Goal: Information Seeking & Learning: Learn about a topic

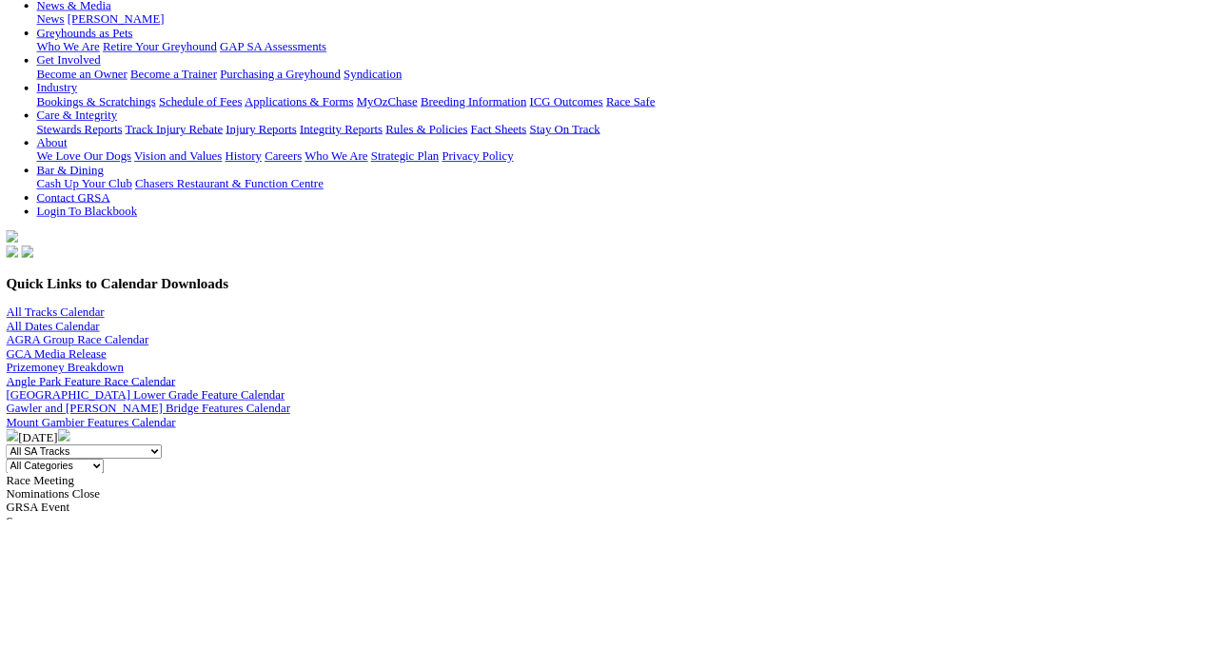
scroll to position [407, 0]
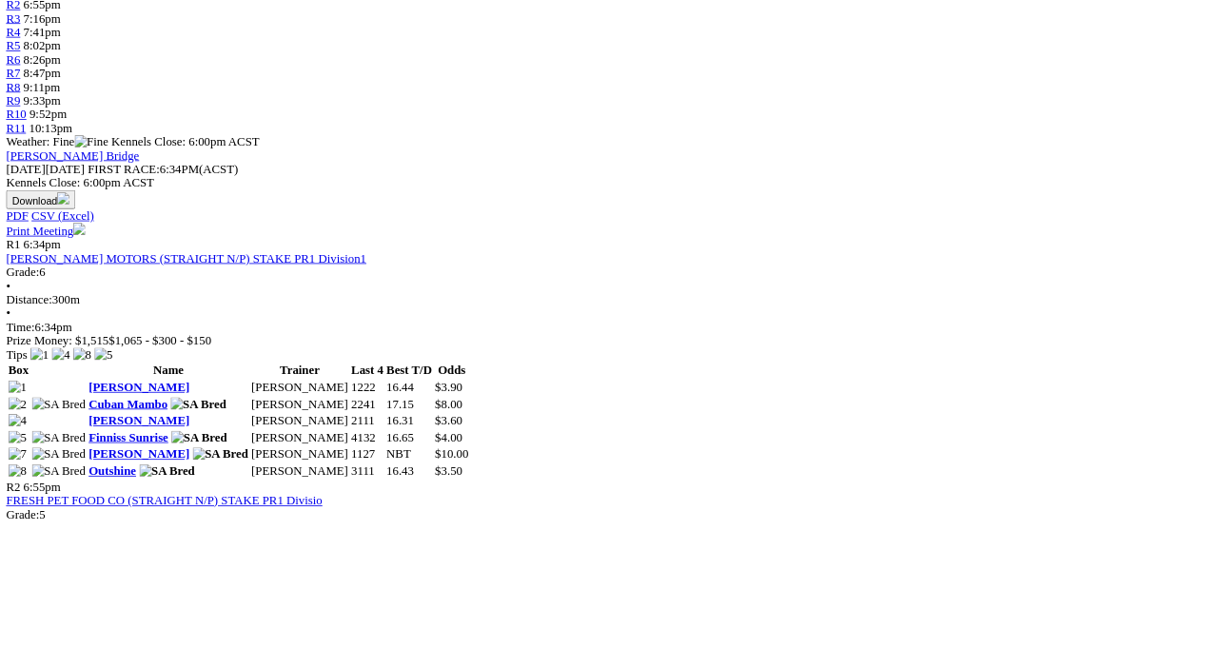
scroll to position [693, 0]
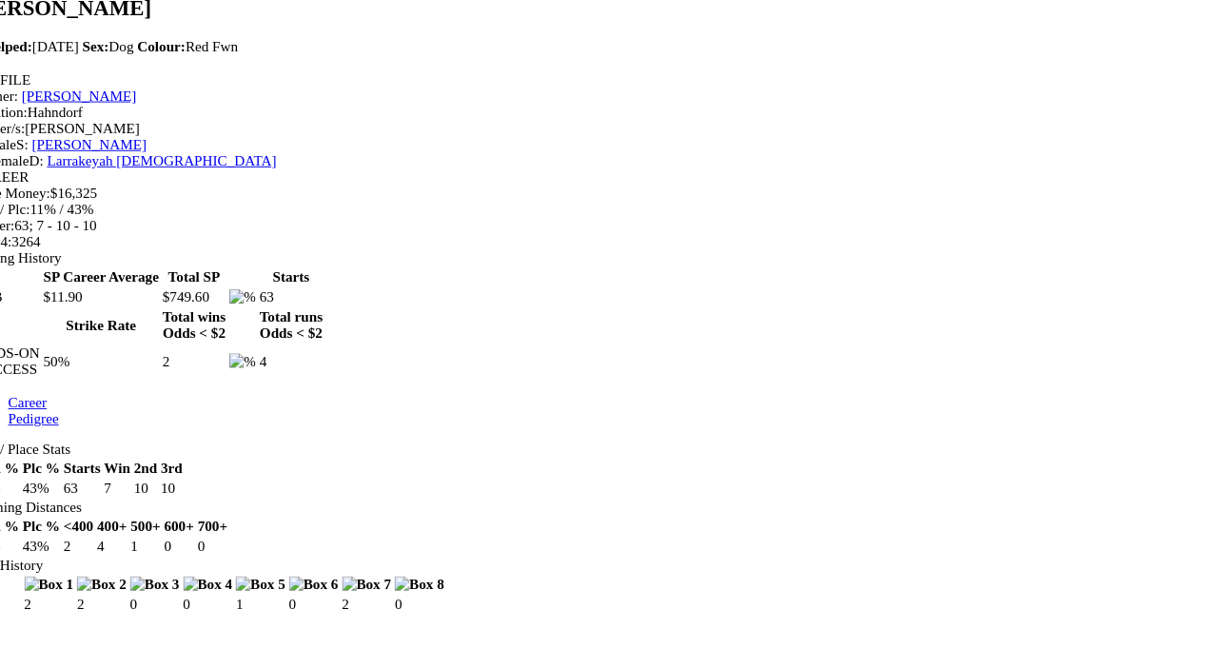
scroll to position [626, 0]
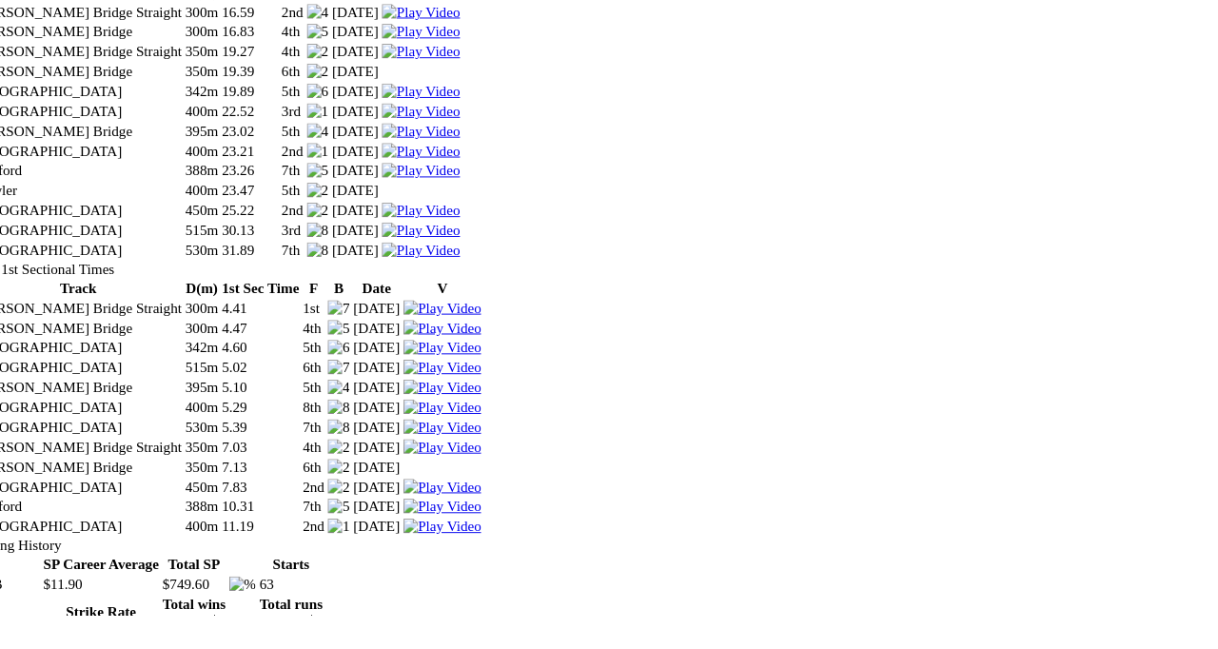
scroll to position [2787, 0]
